Goal: Task Accomplishment & Management: Complete application form

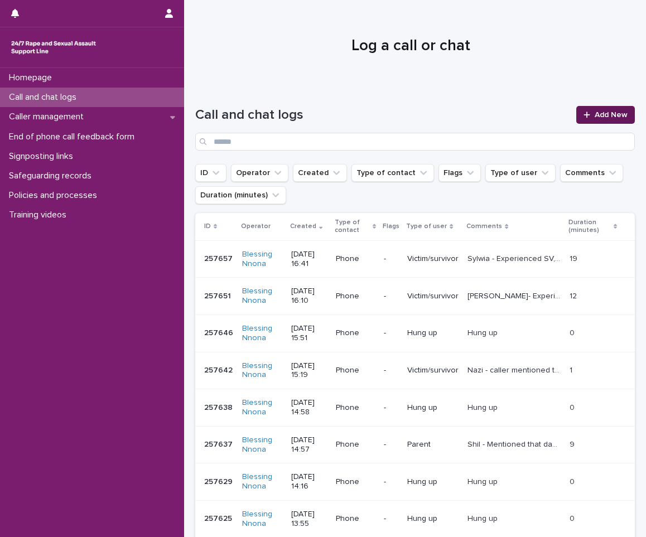
click at [613, 115] on span "Add New" at bounding box center [611, 115] width 33 height 8
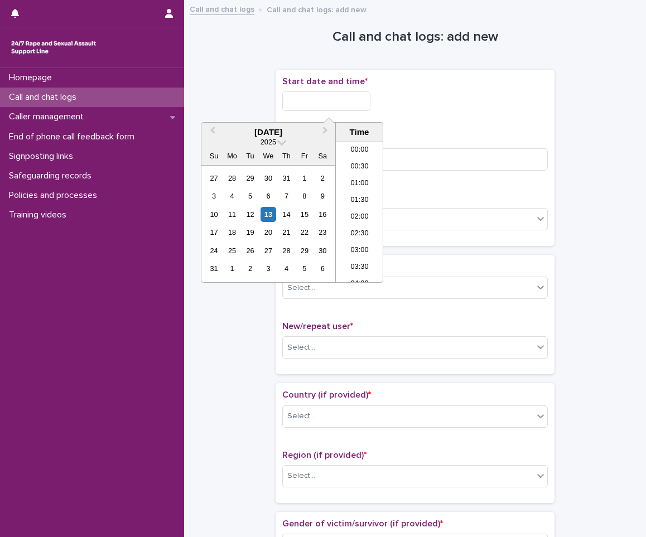
click at [302, 103] on input "text" at bounding box center [326, 101] width 88 height 20
click at [267, 210] on div "13" at bounding box center [268, 214] width 15 height 15
click at [354, 224] on li "08:30" at bounding box center [359, 228] width 47 height 17
click at [346, 105] on input "**********" at bounding box center [326, 101] width 88 height 20
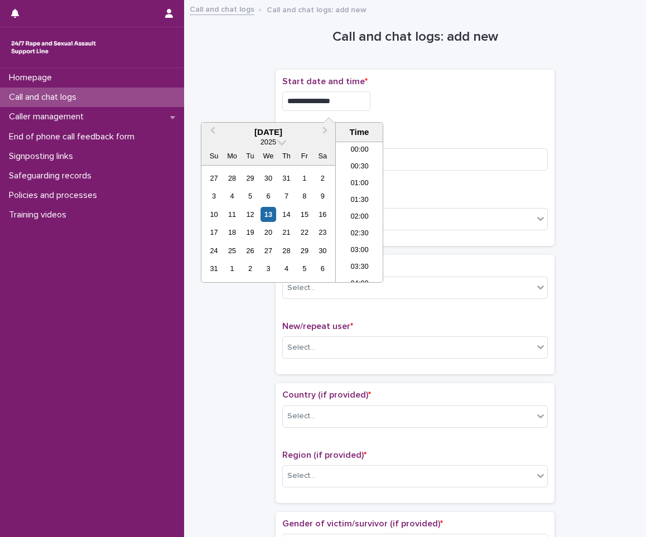
scroll to position [223, 0]
type input "**********"
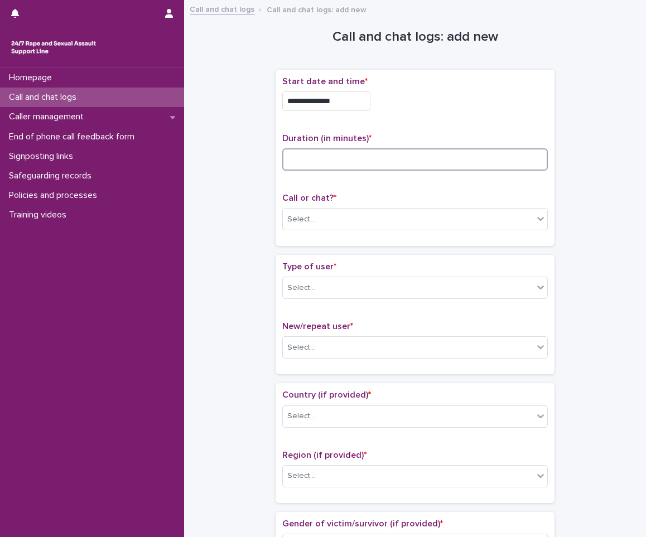
click at [398, 164] on input at bounding box center [415, 159] width 266 height 22
click at [330, 165] on input at bounding box center [415, 159] width 266 height 22
type input "*"
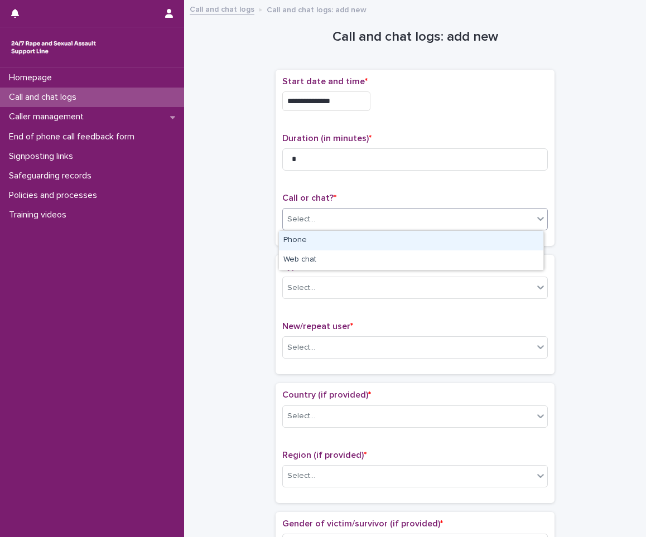
click at [383, 220] on div "Select..." at bounding box center [408, 219] width 250 height 18
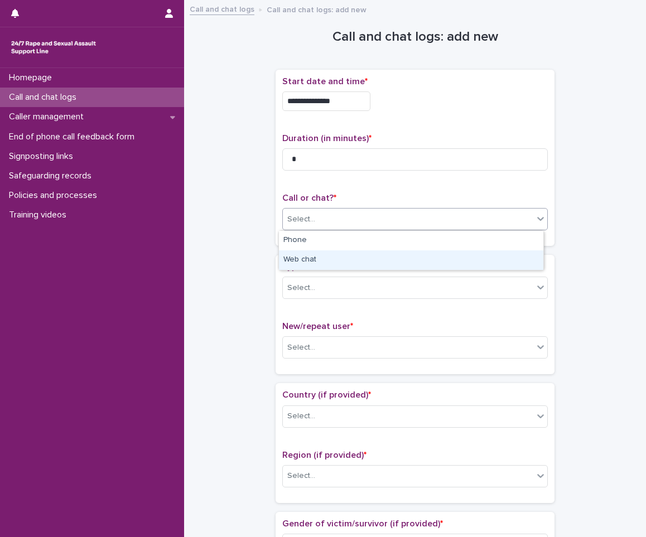
click at [369, 259] on div "Web chat" at bounding box center [411, 260] width 264 height 20
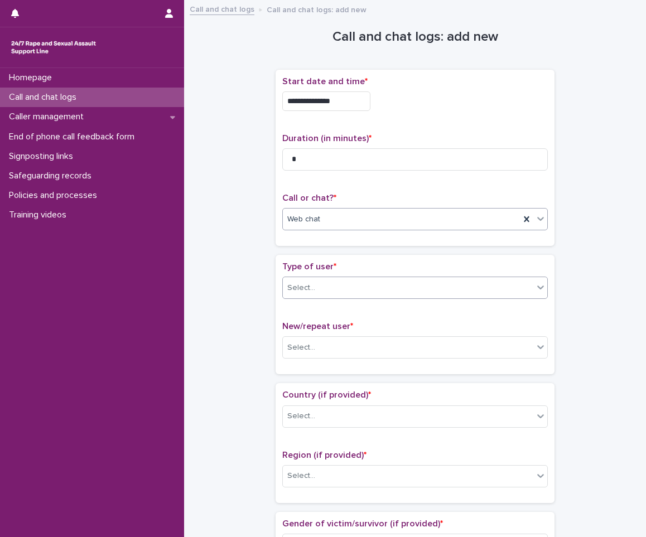
click at [365, 293] on div "Select..." at bounding box center [408, 288] width 250 height 18
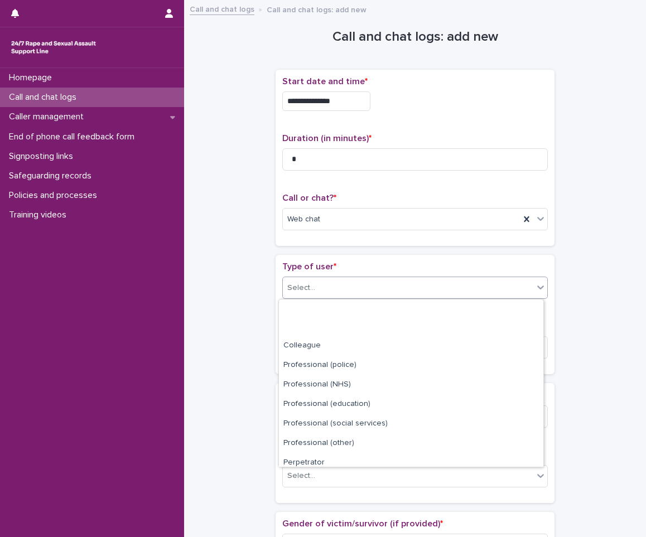
scroll to position [126, 0]
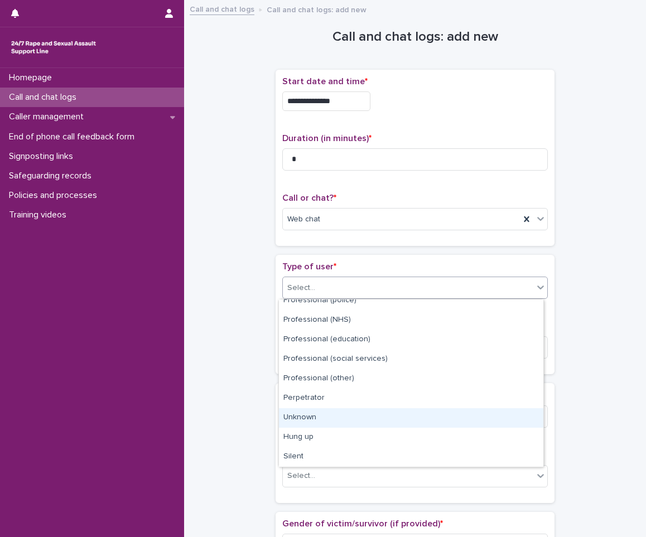
click at [336, 421] on div "Unknown" at bounding box center [411, 418] width 264 height 20
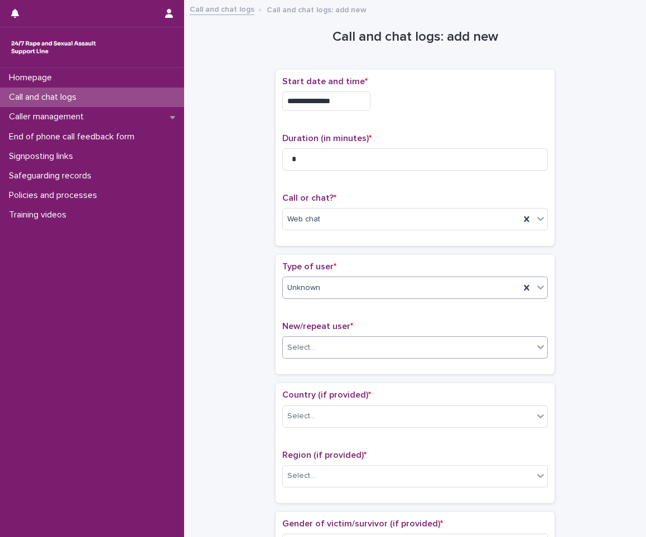
click at [354, 345] on div "Select..." at bounding box center [408, 348] width 250 height 18
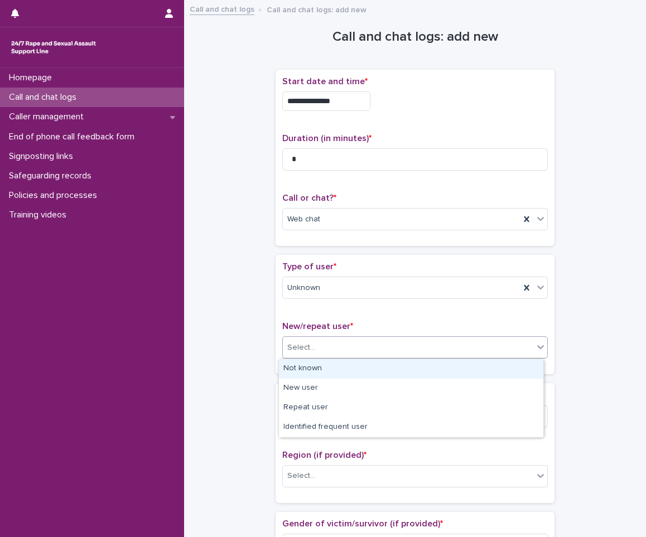
click at [341, 372] on div "Not known" at bounding box center [411, 369] width 264 height 20
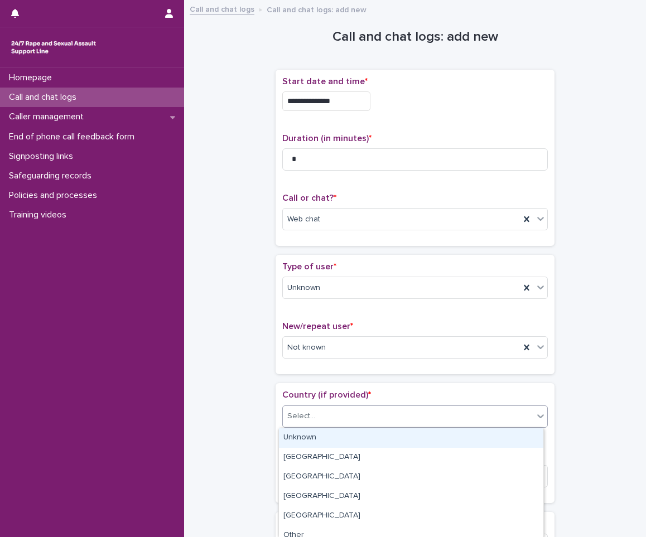
click at [325, 415] on div "Select..." at bounding box center [408, 416] width 250 height 18
click at [315, 432] on div "Unknown" at bounding box center [411, 438] width 264 height 20
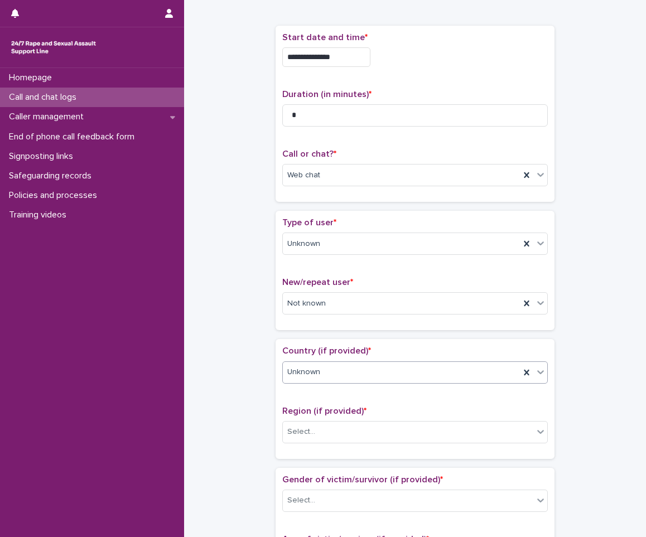
scroll to position [112, 0]
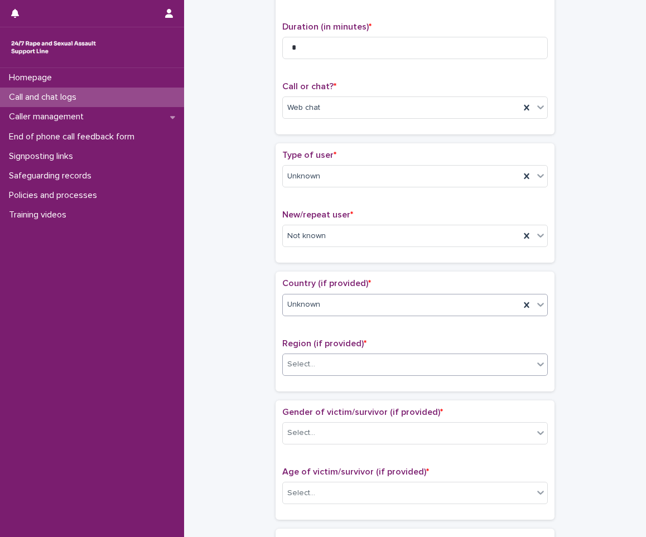
click at [345, 366] on div "Select..." at bounding box center [408, 364] width 250 height 18
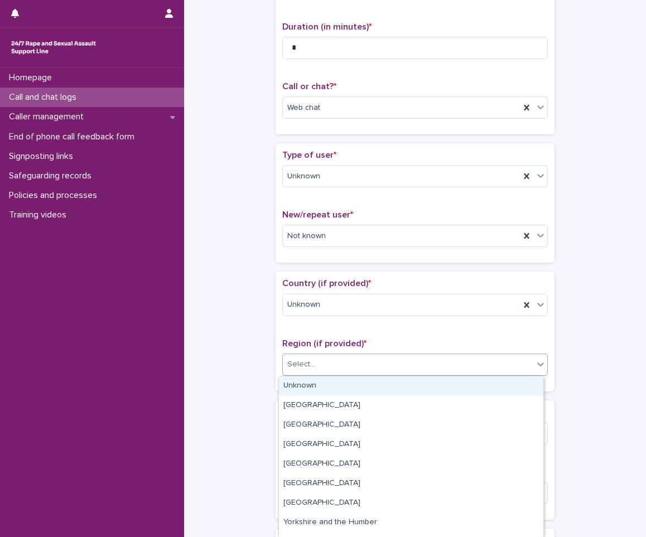
click at [332, 382] on div "Unknown" at bounding box center [411, 387] width 264 height 20
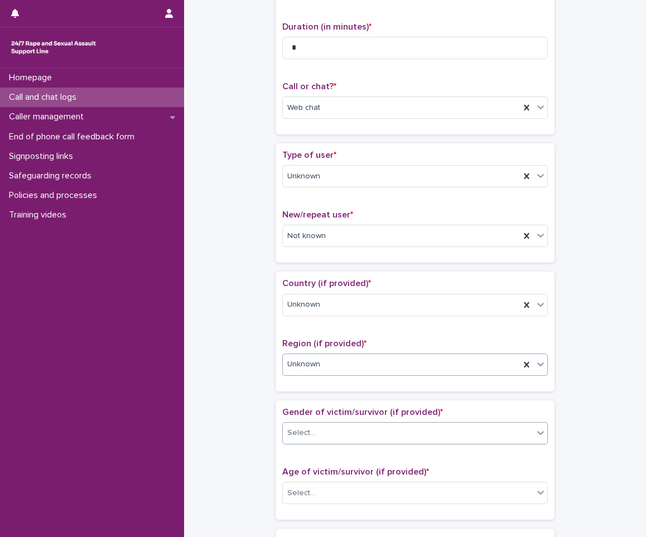
click at [314, 435] on div "Select..." at bounding box center [408, 433] width 250 height 18
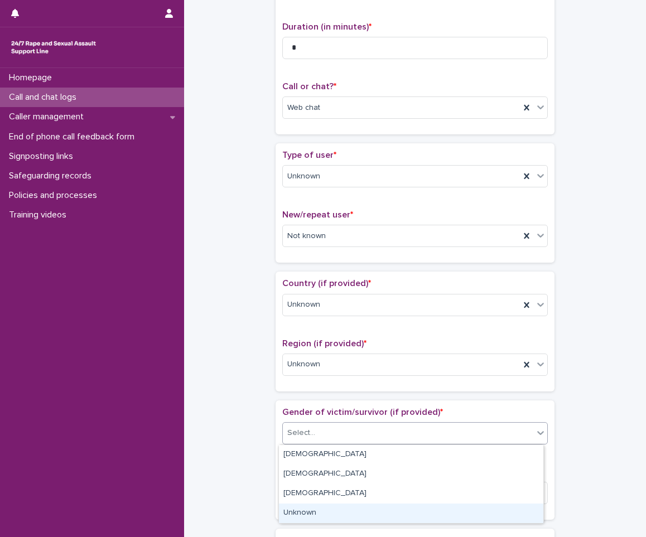
click at [287, 509] on div "Unknown" at bounding box center [411, 514] width 264 height 20
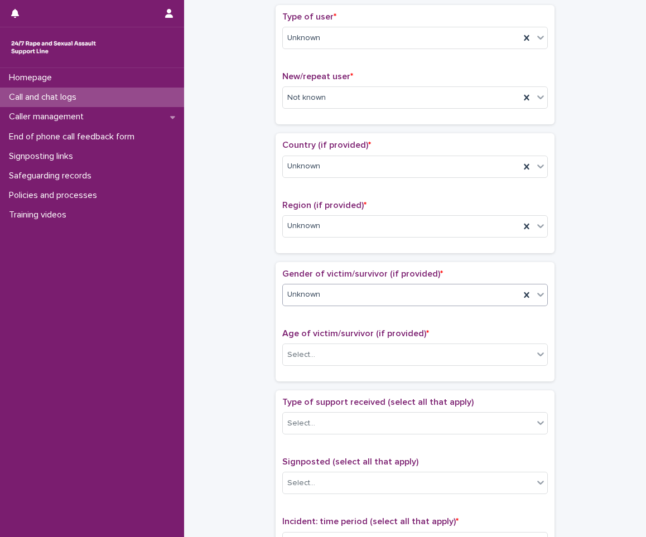
scroll to position [279, 0]
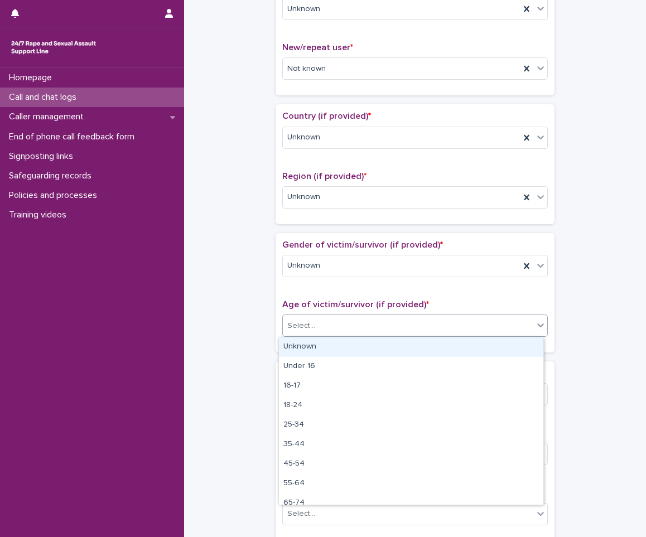
click at [349, 321] on div "Select..." at bounding box center [408, 326] width 250 height 18
click at [341, 346] on div "Unknown" at bounding box center [411, 348] width 264 height 20
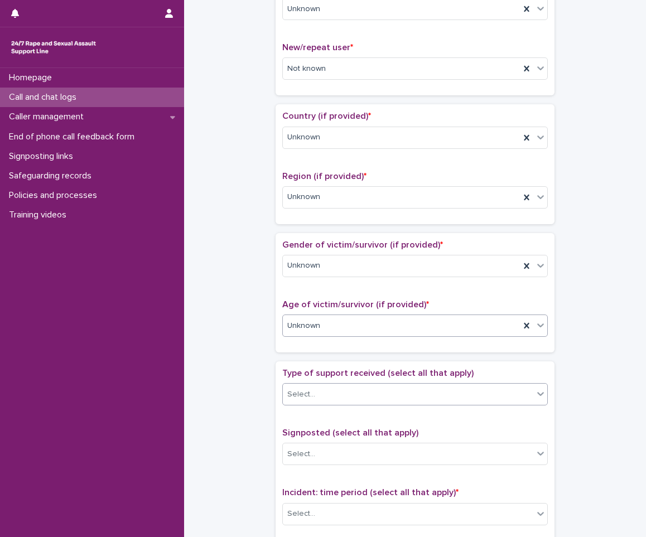
click at [327, 393] on div "Select..." at bounding box center [408, 394] width 250 height 18
click at [219, 432] on div "**********" at bounding box center [415, 298] width 440 height 1141
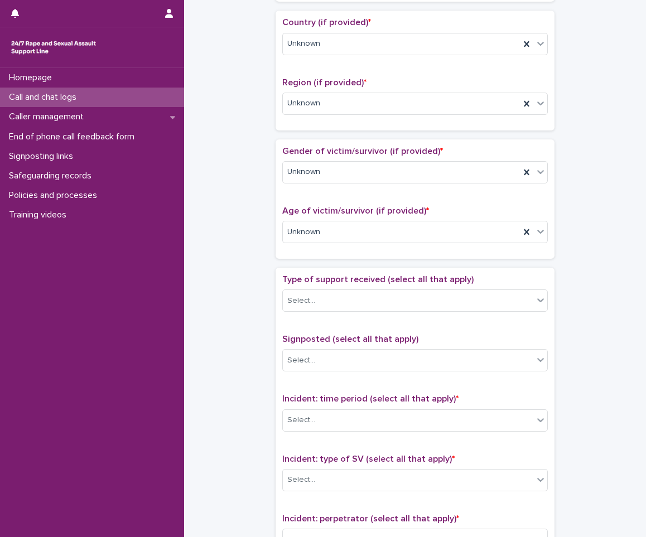
scroll to position [391, 0]
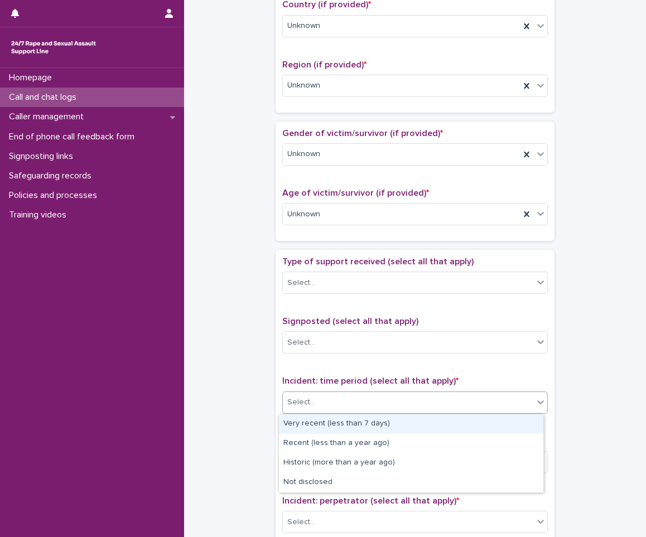
click at [346, 406] on div "Select..." at bounding box center [408, 402] width 250 height 18
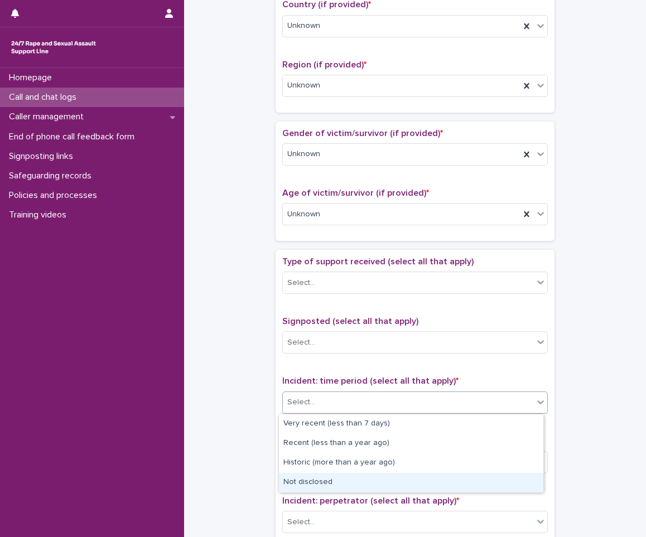
click at [303, 480] on div "Not disclosed" at bounding box center [411, 483] width 264 height 20
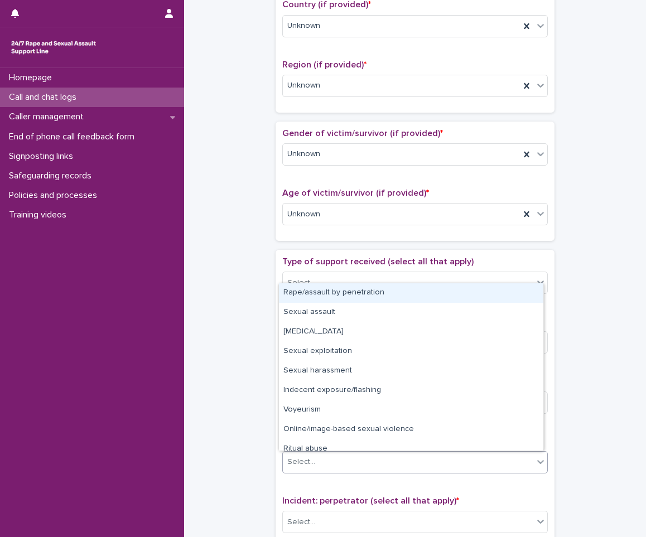
click at [337, 460] on div "Select..." at bounding box center [408, 462] width 250 height 18
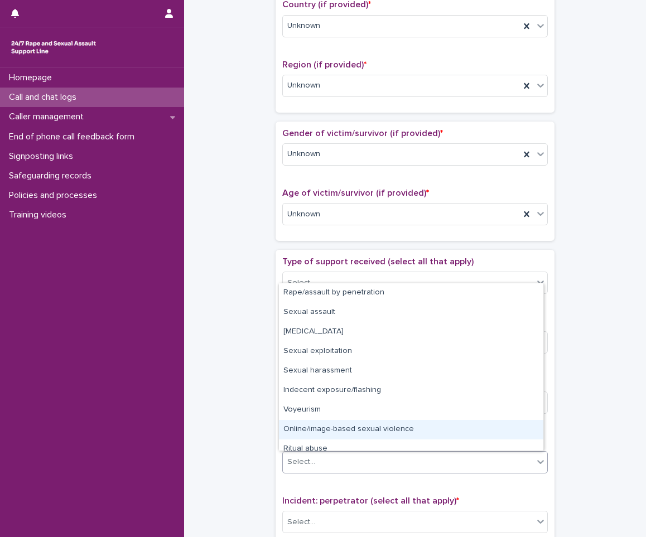
scroll to position [28, 0]
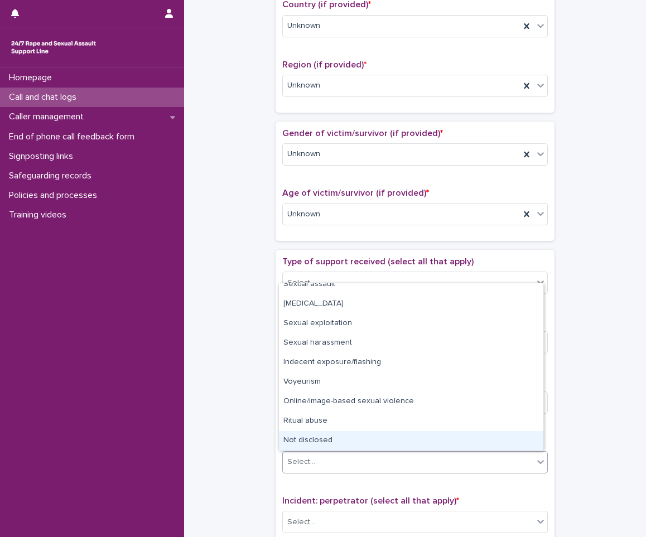
click at [346, 438] on div "Not disclosed" at bounding box center [411, 441] width 264 height 20
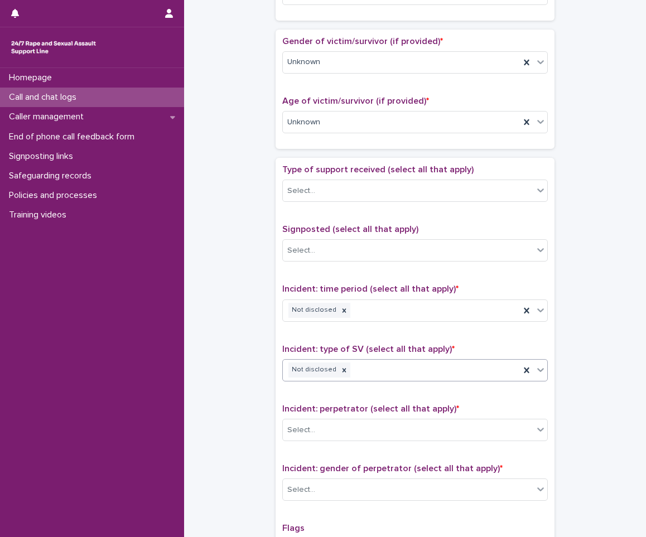
scroll to position [502, 0]
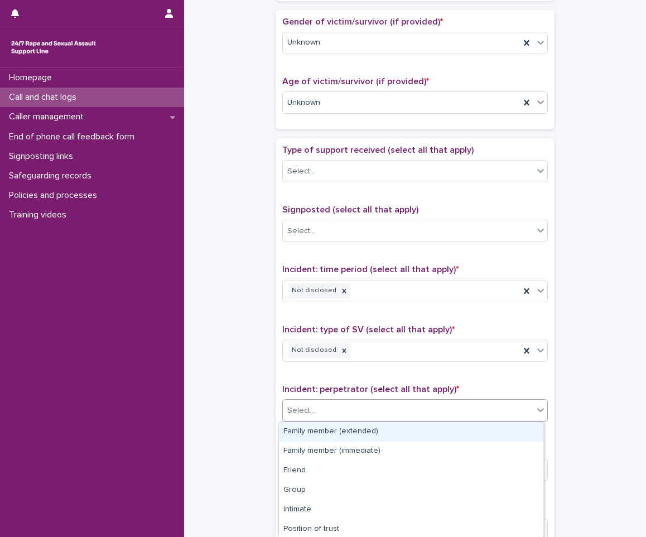
click at [332, 409] on div "Select..." at bounding box center [408, 411] width 250 height 18
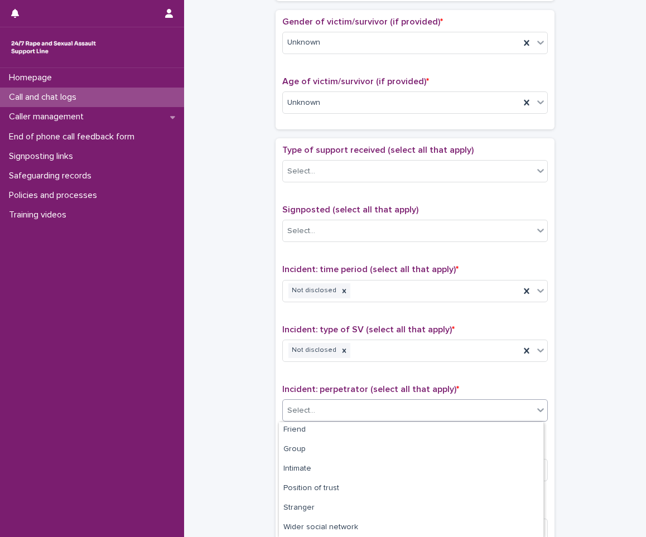
scroll to position [99, 0]
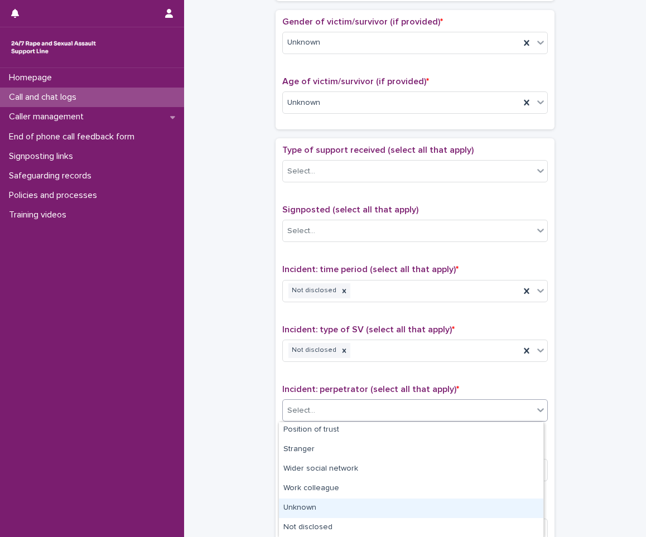
click at [362, 505] on div "Unknown" at bounding box center [411, 509] width 264 height 20
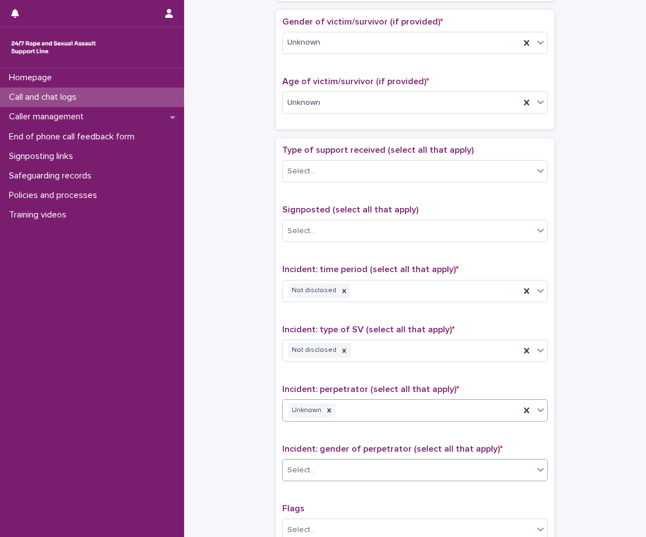
click at [367, 468] on div "Select..." at bounding box center [408, 470] width 250 height 18
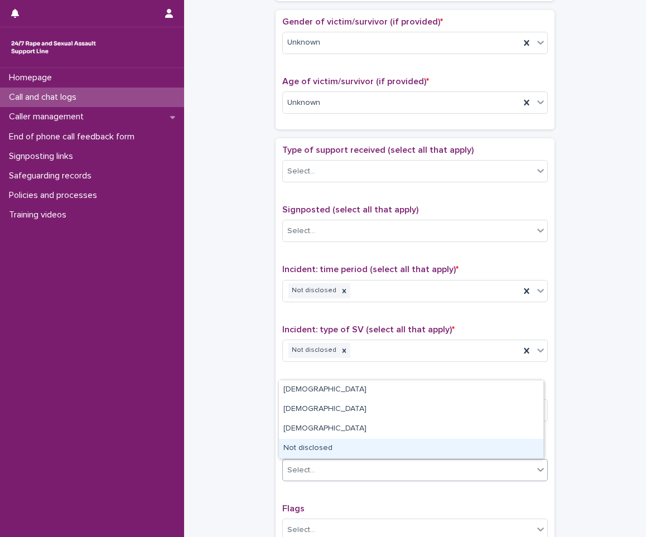
click at [373, 446] on div "Not disclosed" at bounding box center [411, 449] width 264 height 20
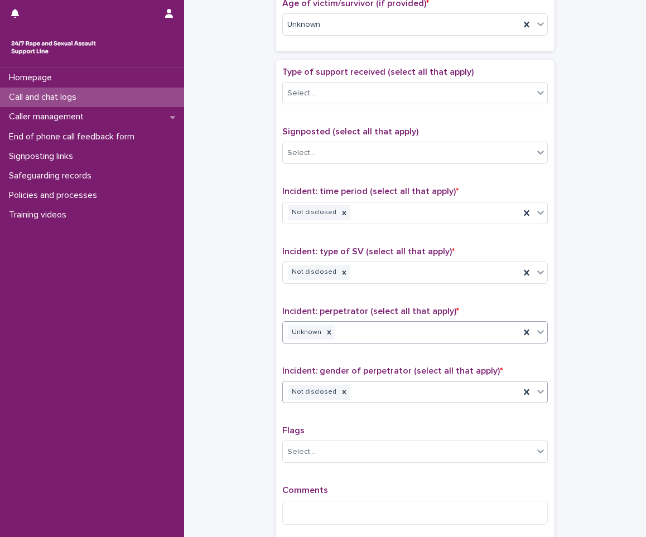
scroll to position [614, 0]
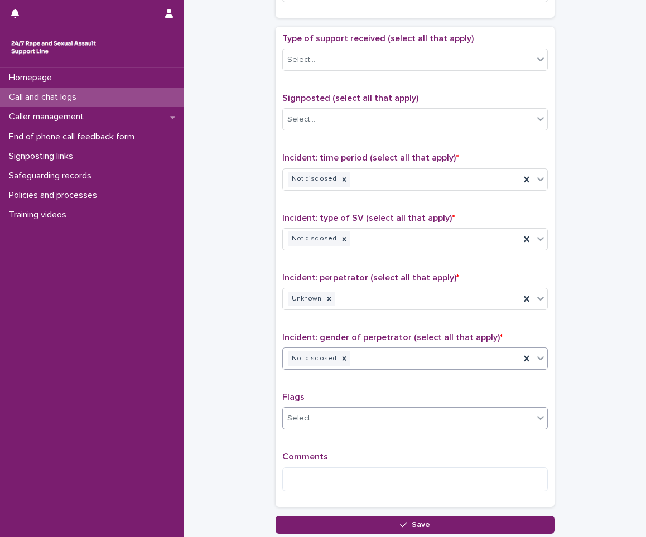
click at [370, 417] on div "Select..." at bounding box center [408, 418] width 250 height 18
click at [286, 474] on textarea at bounding box center [415, 480] width 266 height 24
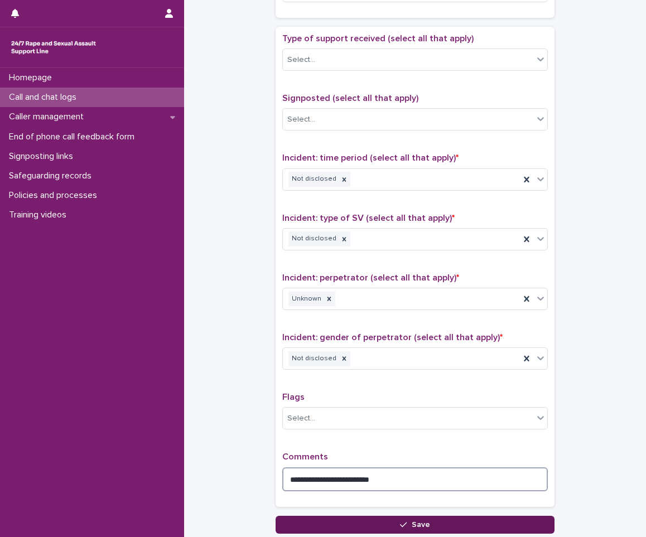
type textarea "**********"
click at [414, 520] on button "Save" at bounding box center [415, 525] width 279 height 18
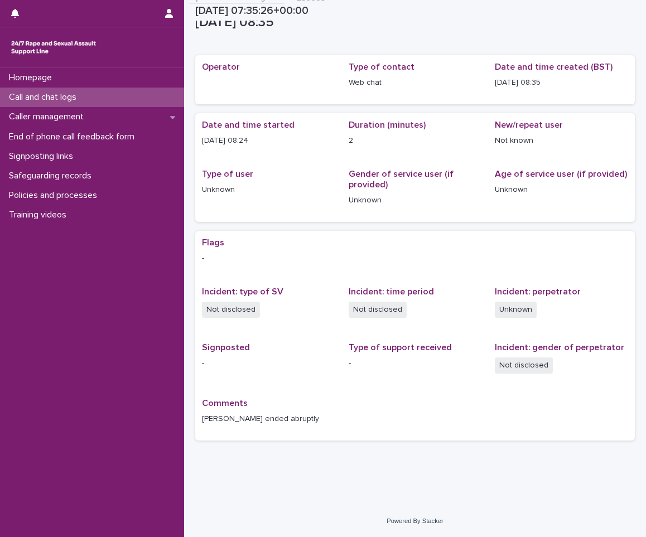
scroll to position [12, 0]
